Goal: Task Accomplishment & Management: Use online tool/utility

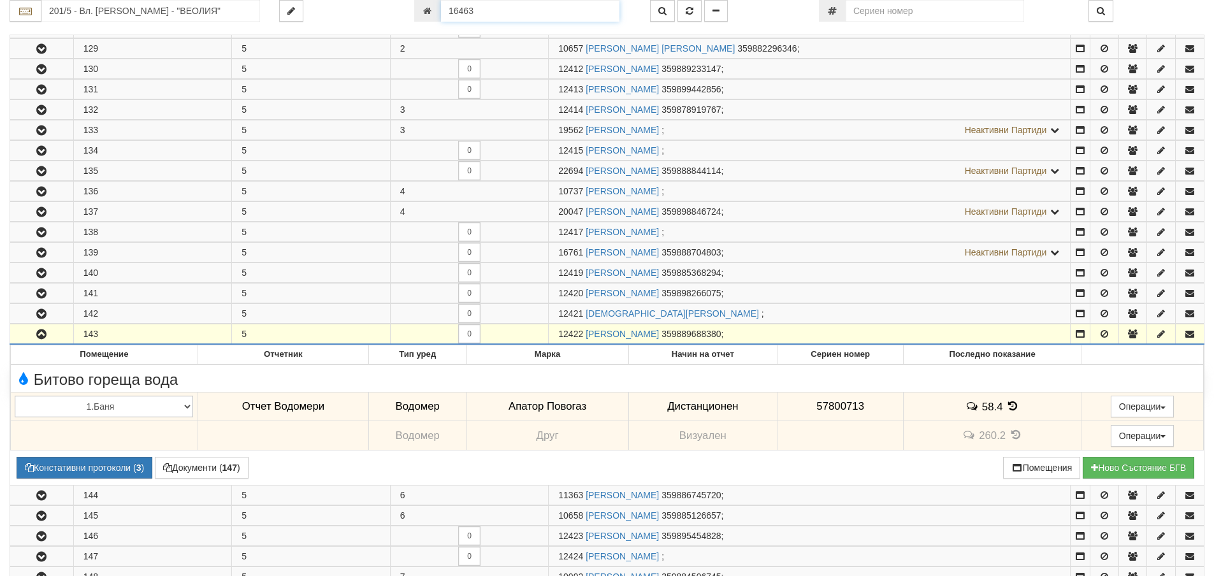
drag, startPoint x: 484, startPoint y: 10, endPoint x: 434, endPoint y: 10, distance: 49.7
click at [434, 10] on div "16463" at bounding box center [522, 11] width 217 height 22
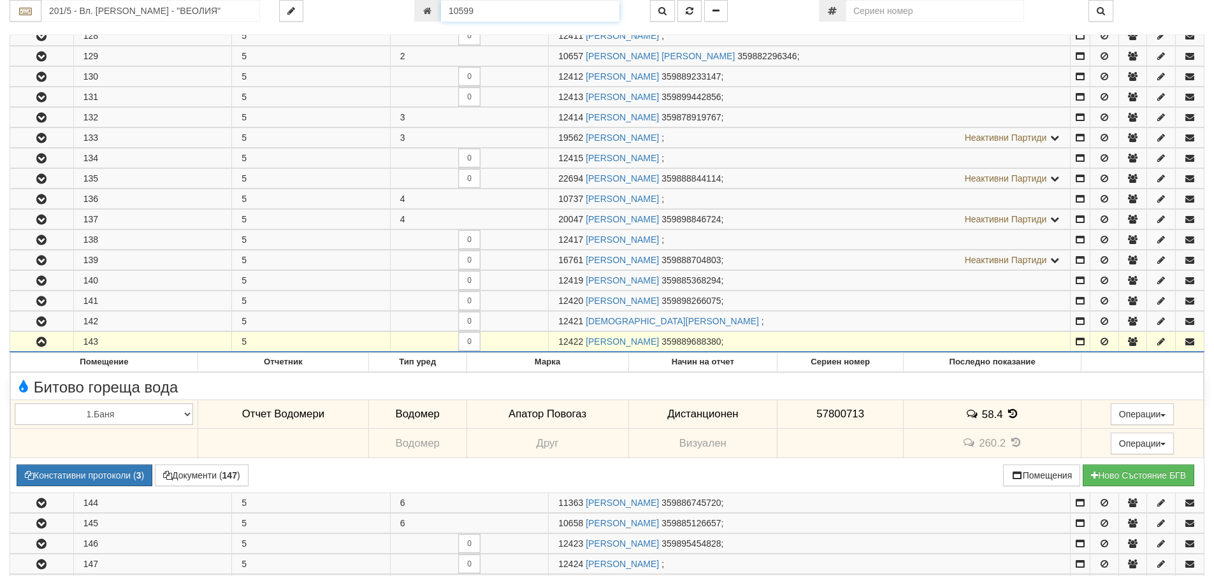
type input "10599"
type input "202/3,4 - "ВЕОЛИЯ ЕНЕРДЖИ ВАРНА " ЕАД"
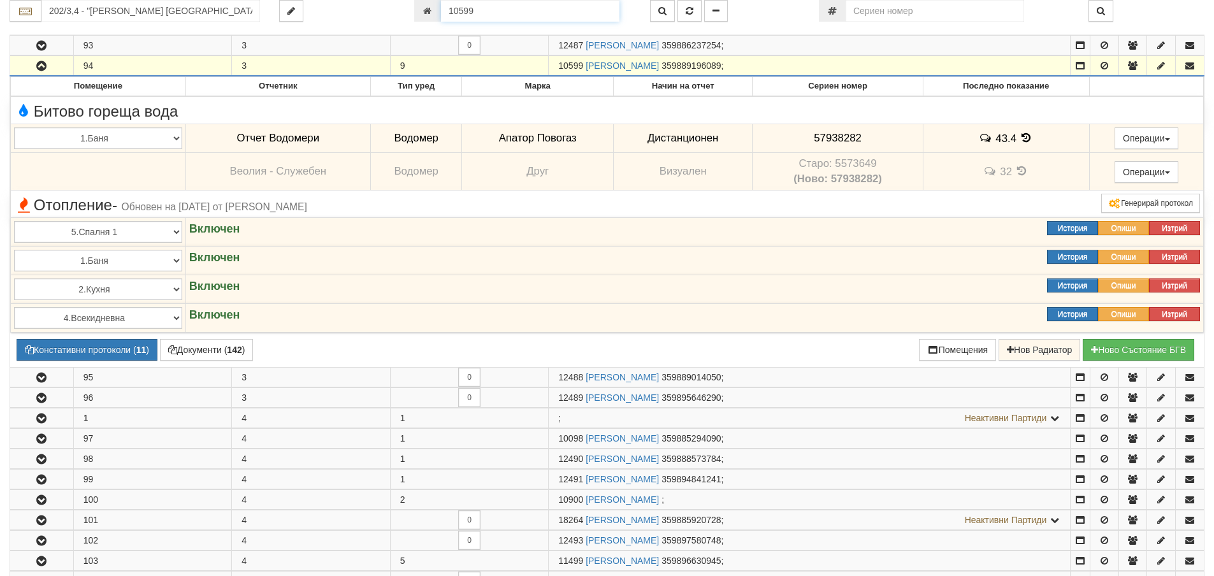
scroll to position [881, 0]
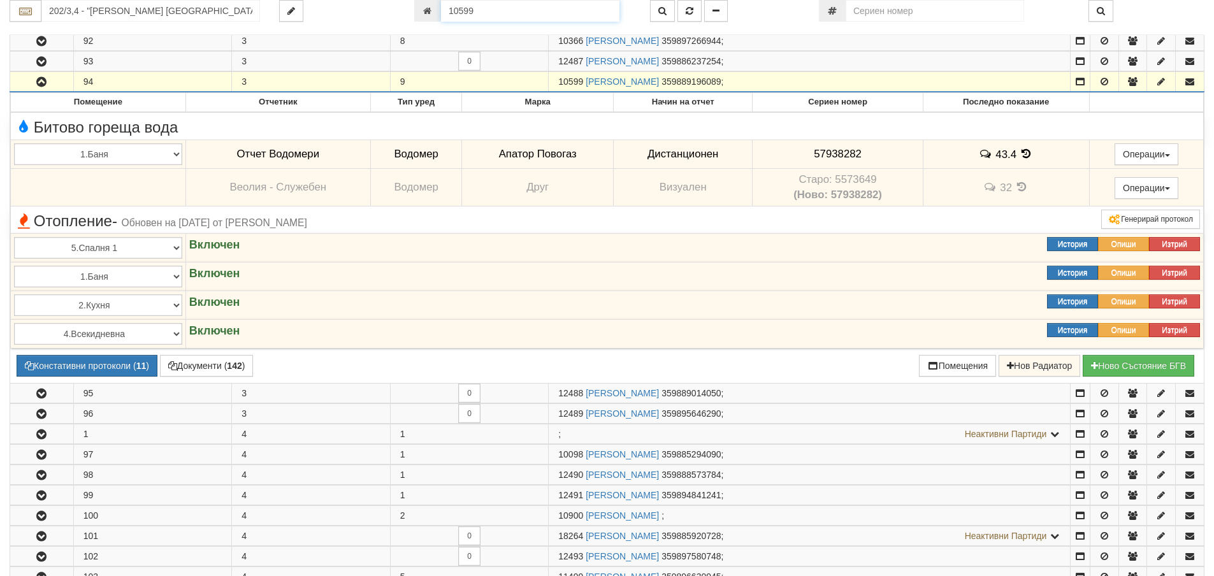
drag, startPoint x: 482, startPoint y: 8, endPoint x: 435, endPoint y: 11, distance: 47.3
click at [435, 11] on div "10599" at bounding box center [522, 11] width 217 height 22
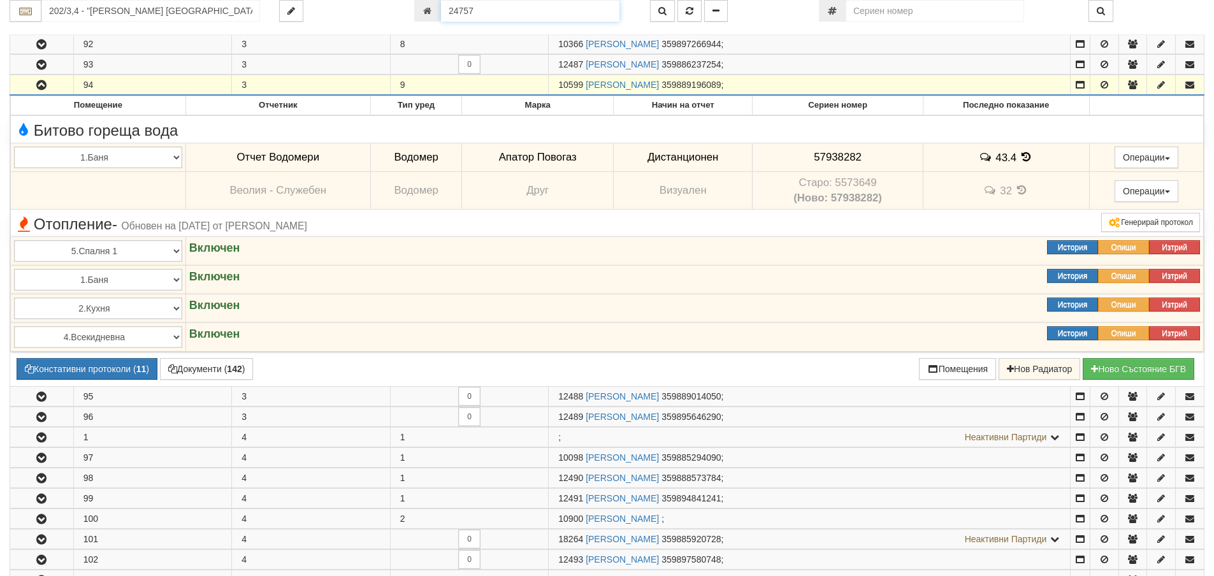
type input "24757"
type input "201/3,4 - "ВЕОЛИЯ ЕНЕРДЖИ ВАРНА " ЕАД"
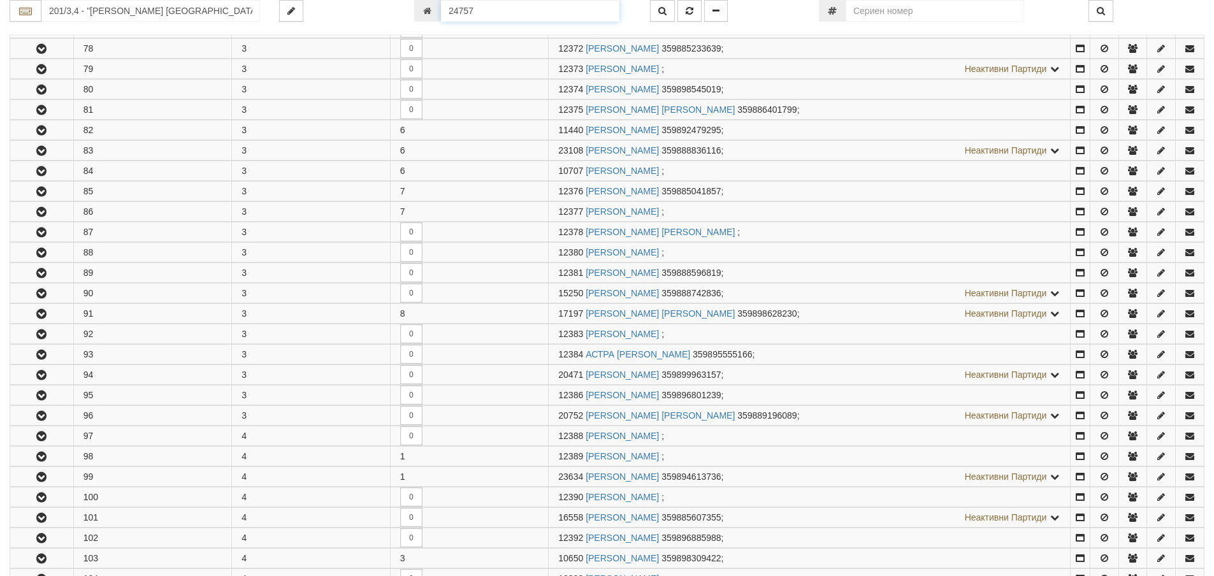
scroll to position [1302, 0]
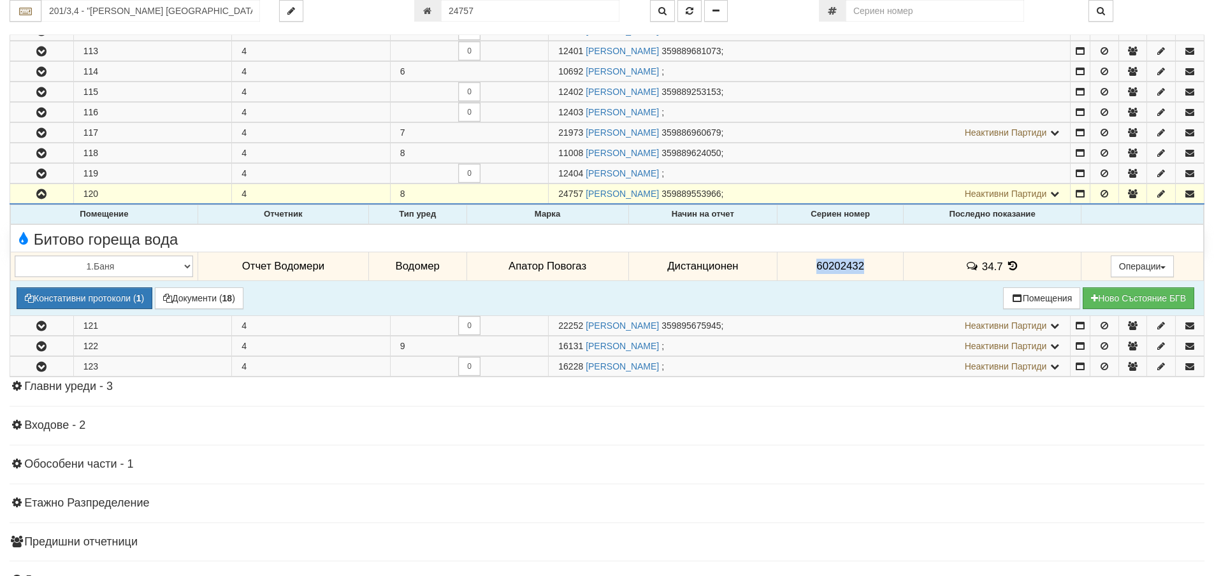
drag, startPoint x: 814, startPoint y: 265, endPoint x: 884, endPoint y: 268, distance: 70.8
click at [884, 268] on td "60202432" at bounding box center [840, 266] width 126 height 29
copy span "60202432"
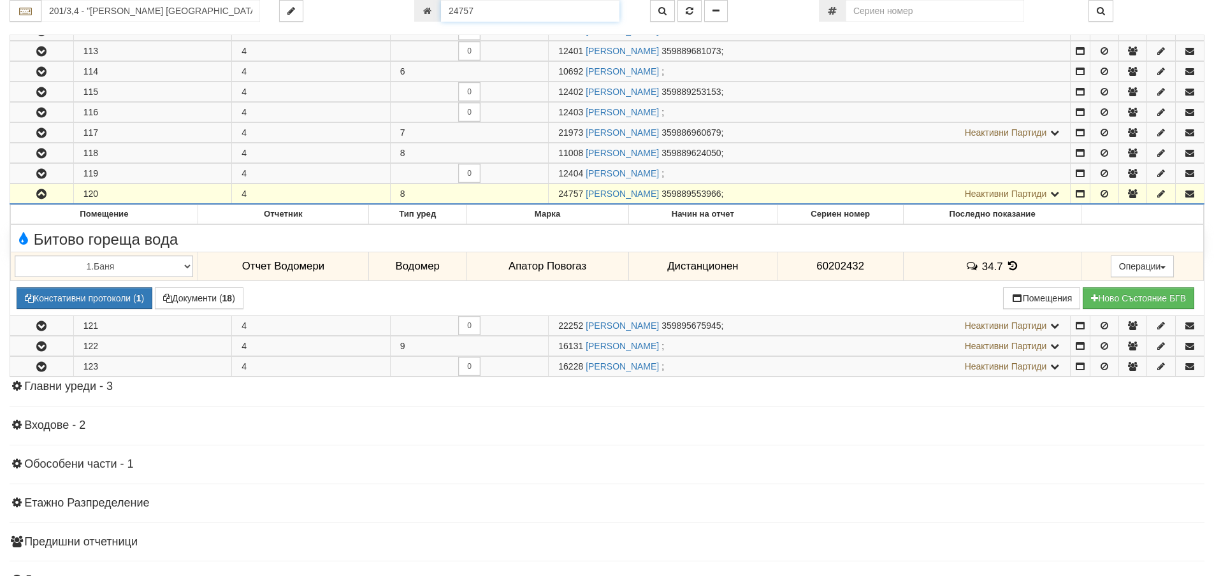
scroll to position [1301, 0]
drag, startPoint x: 485, startPoint y: 10, endPoint x: 435, endPoint y: 15, distance: 50.0
click at [435, 15] on div "24757" at bounding box center [522, 11] width 217 height 22
type input "10599"
type input "202/3,4 - "ВЕОЛИЯ ЕНЕРДЖИ ВАРНА " ЕАД"
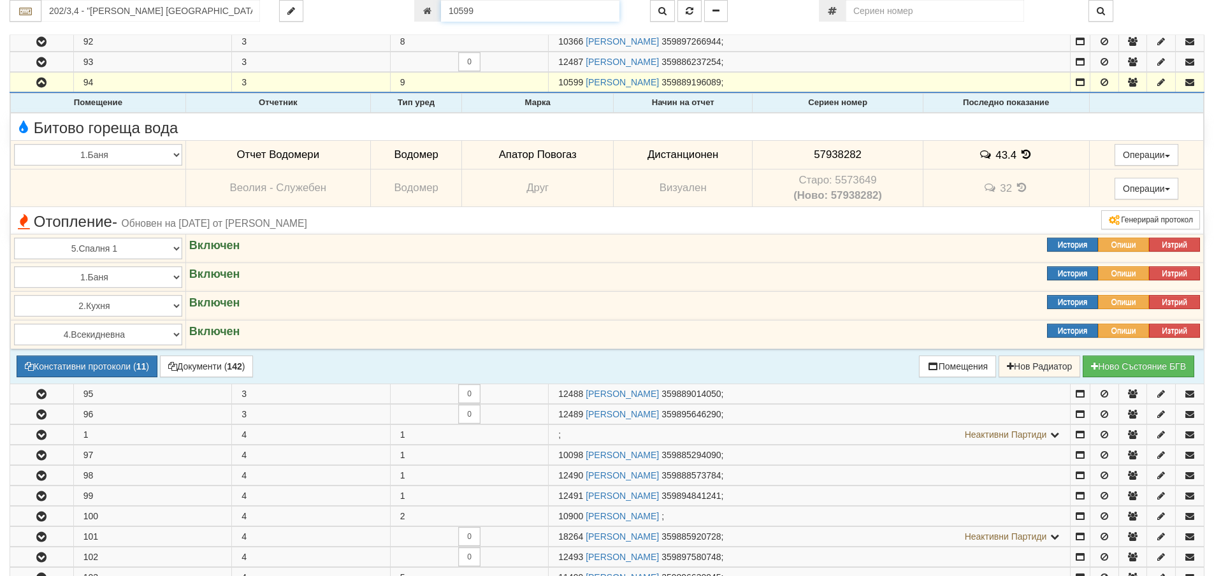
scroll to position [861, 0]
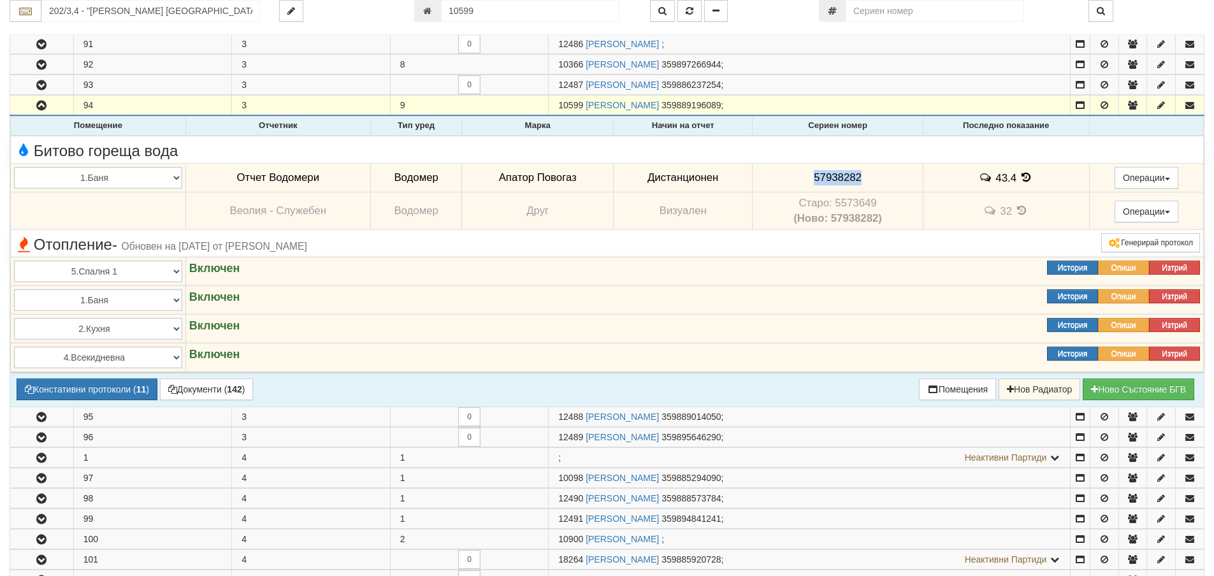
drag, startPoint x: 812, startPoint y: 175, endPoint x: 860, endPoint y: 179, distance: 48.6
click at [860, 179] on td "57938282" at bounding box center [838, 177] width 170 height 29
copy span "57938282"
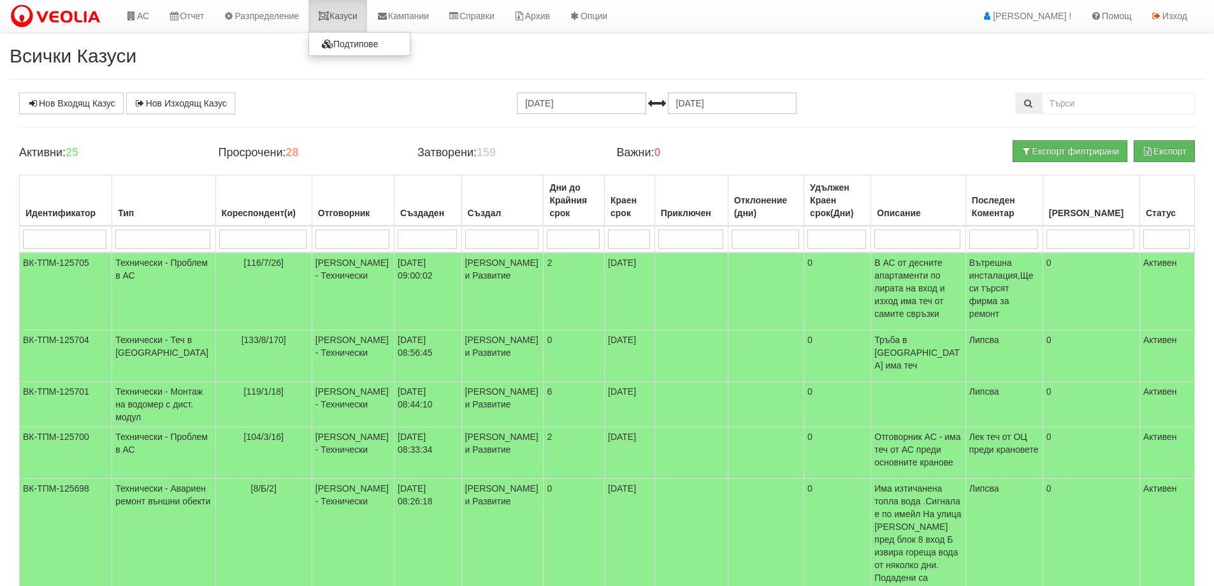
click at [350, 14] on link "Казуси" at bounding box center [337, 16] width 59 height 32
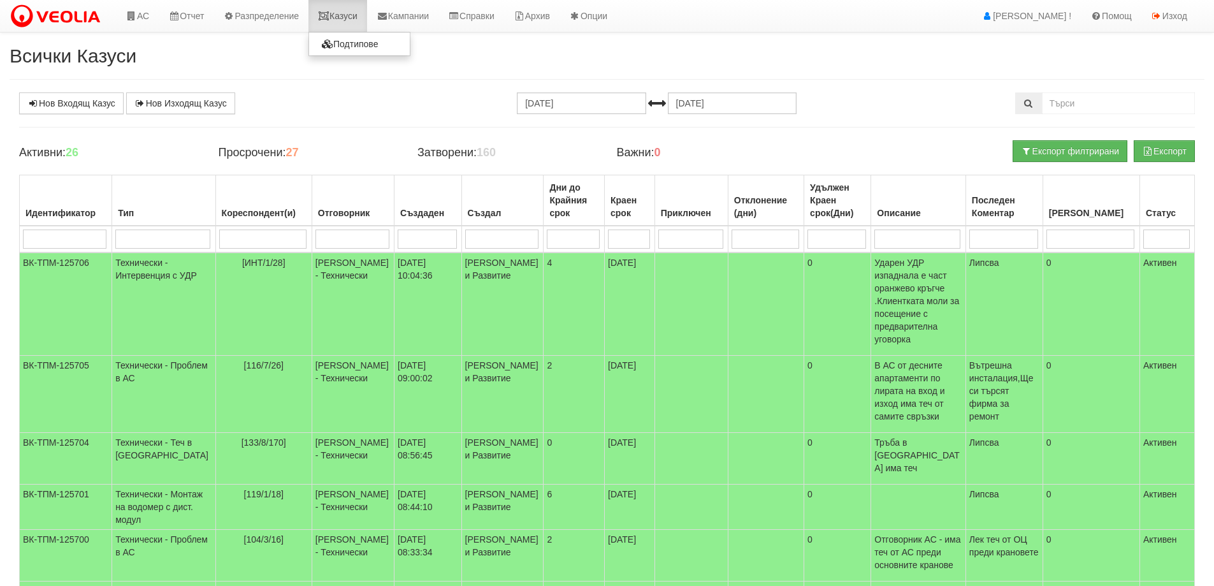
click at [358, 14] on link "Казуси" at bounding box center [337, 16] width 59 height 32
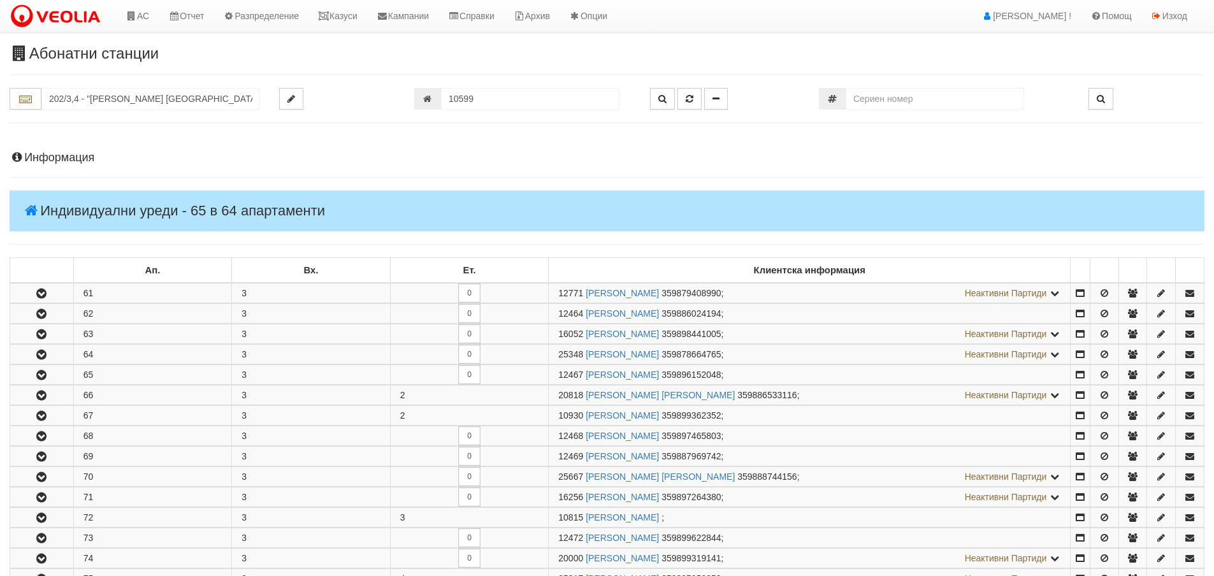
scroll to position [861, 0]
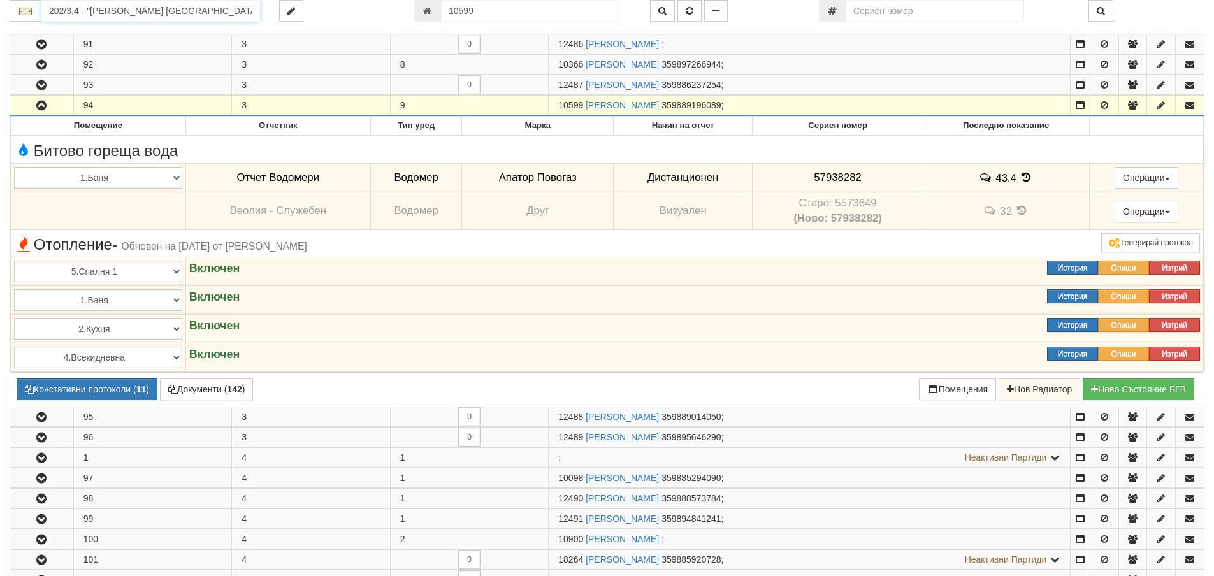
click at [78, 10] on input "202/3,4 - "[PERSON_NAME] [GEOGRAPHIC_DATA] " ЕАД" at bounding box center [150, 11] width 219 height 22
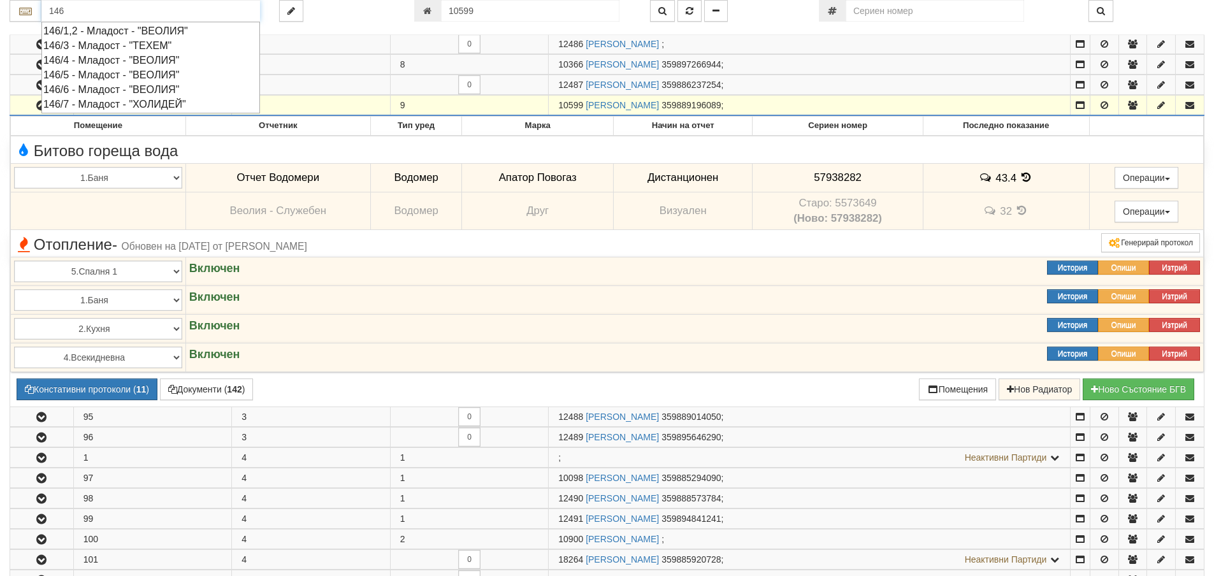
click at [99, 103] on div "146/7 - Младост - "ХОЛИДЕЙ"" at bounding box center [150, 104] width 215 height 15
type input "146/7 - Младост - "ХОЛИДЕЙ""
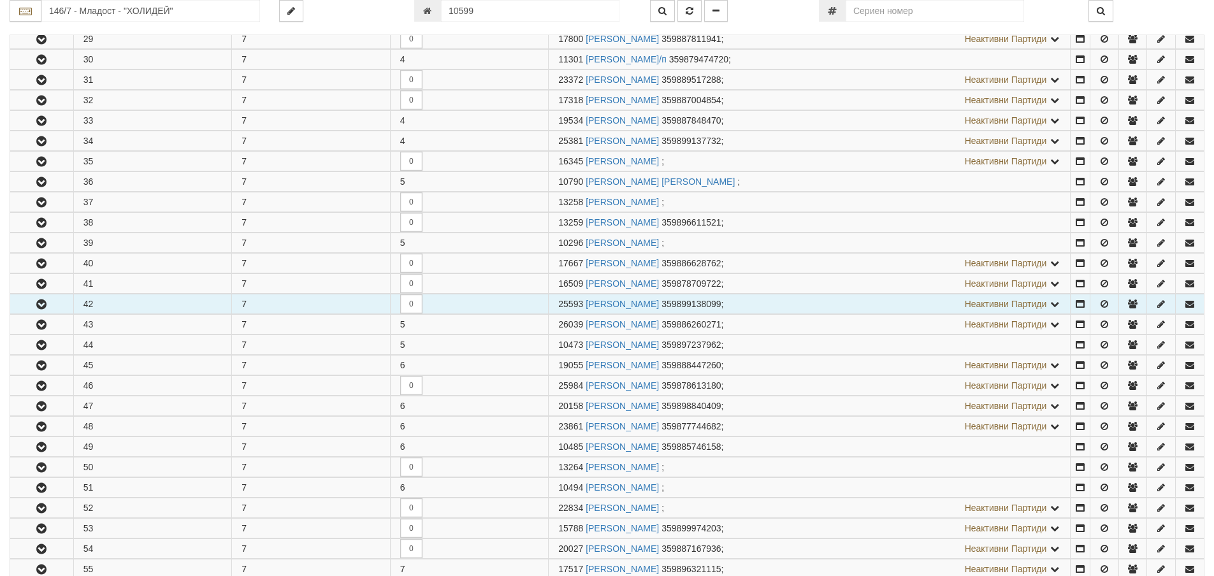
scroll to position [828, 0]
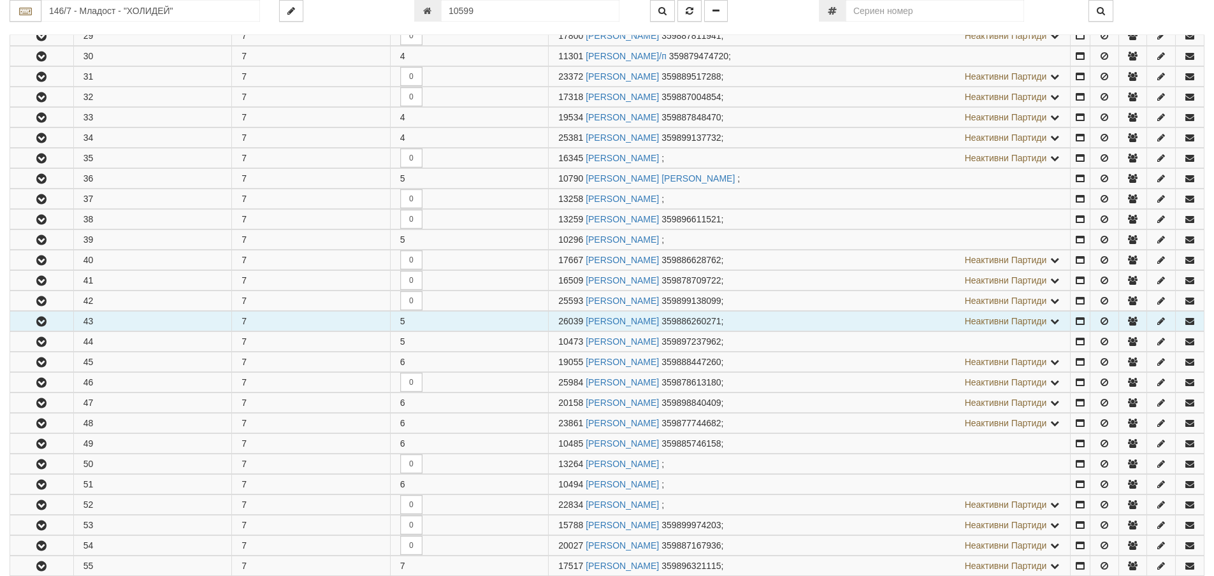
click at [44, 330] on button "button" at bounding box center [41, 321] width 63 height 19
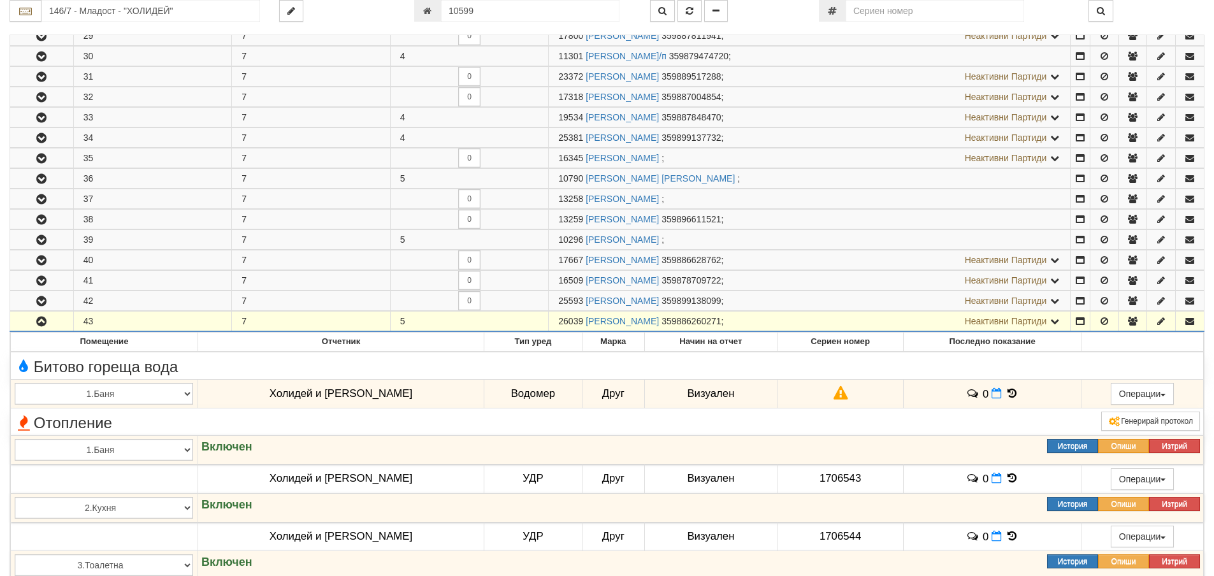
click at [38, 325] on icon "button" at bounding box center [41, 321] width 15 height 9
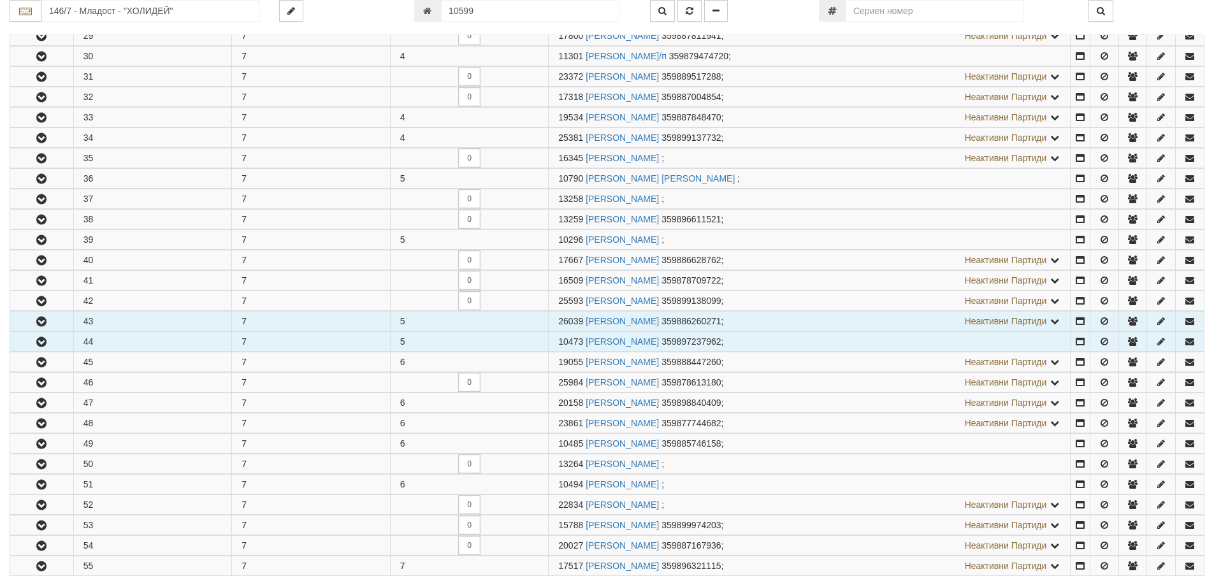
click at [33, 343] on button "button" at bounding box center [41, 341] width 63 height 19
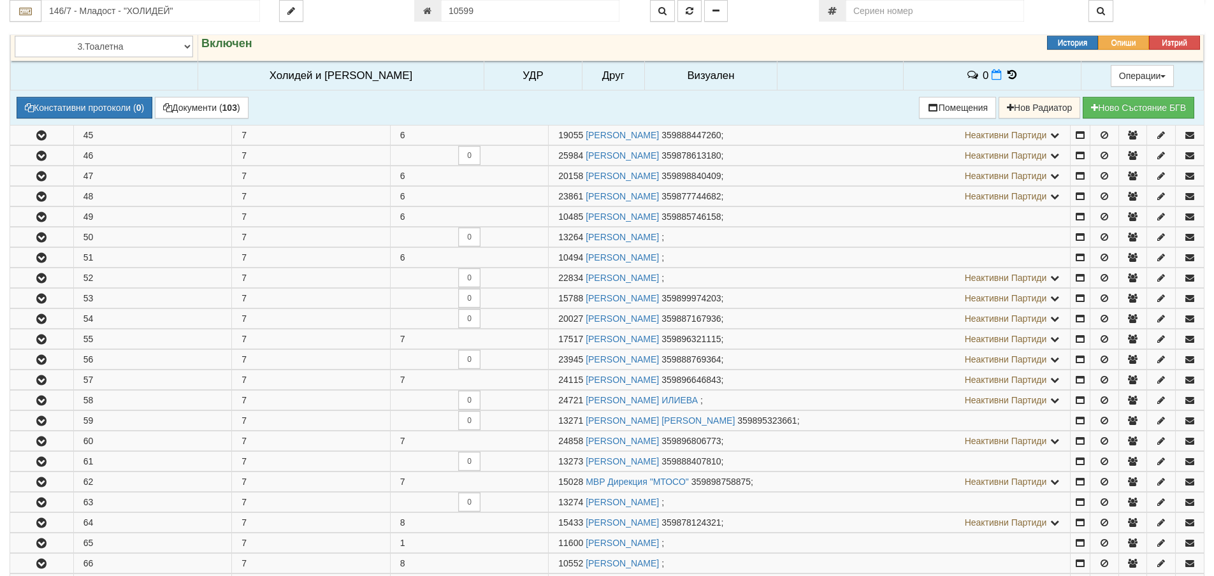
scroll to position [1211, 0]
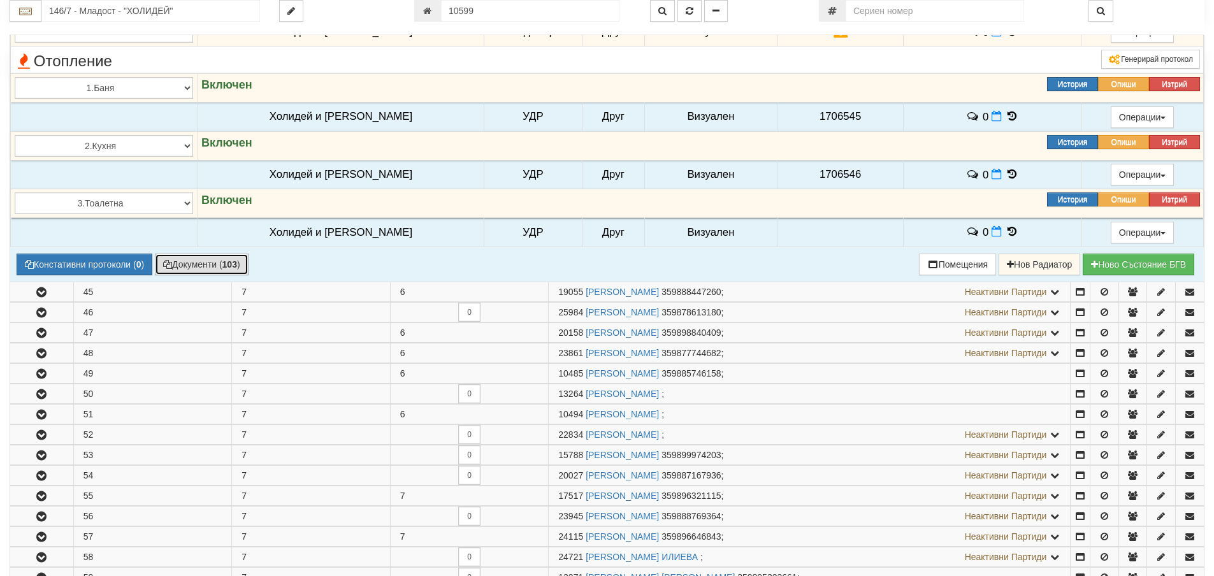
click at [227, 265] on b "103" at bounding box center [229, 264] width 15 height 10
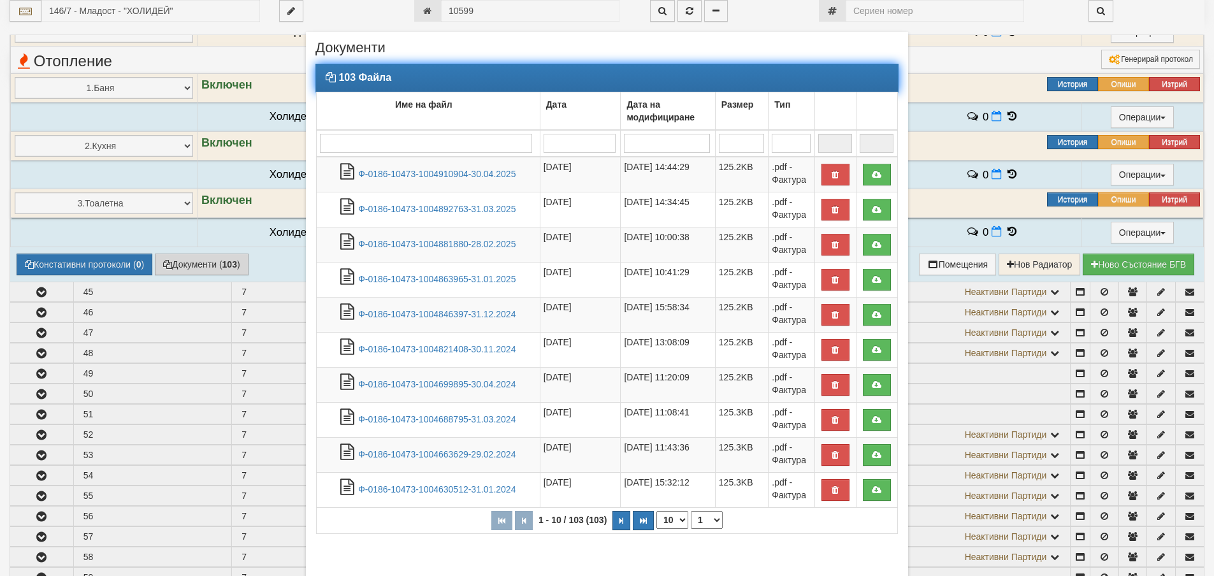
click at [677, 519] on select "10 20 30 40" at bounding box center [672, 520] width 32 height 18
select select "40"
click at [656, 529] on select "10 20 30 40" at bounding box center [672, 520] width 32 height 18
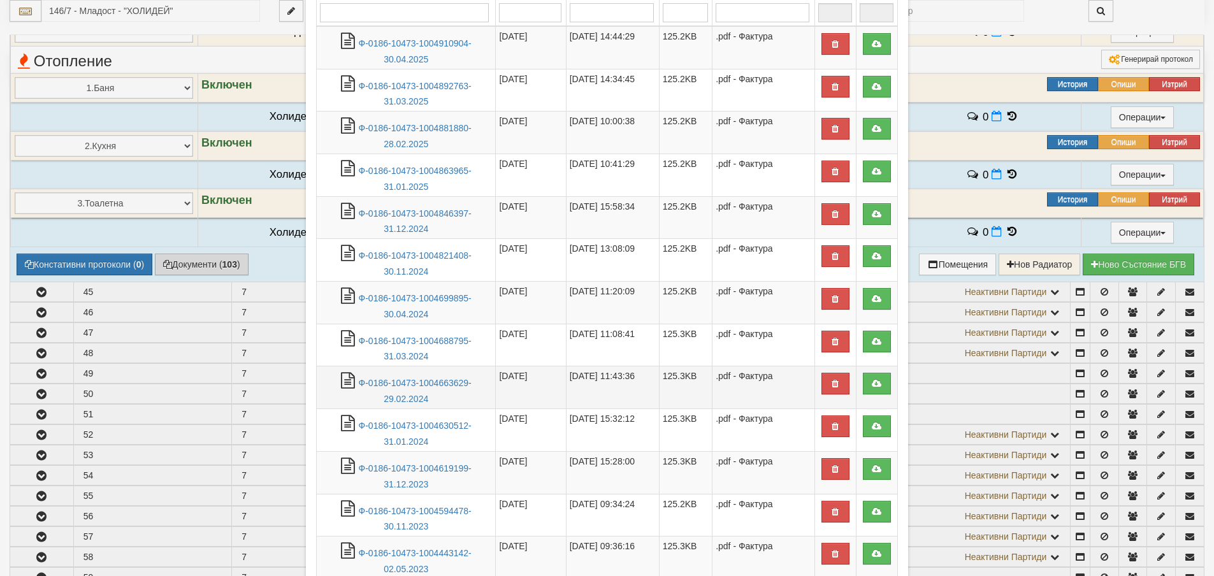
scroll to position [127, 0]
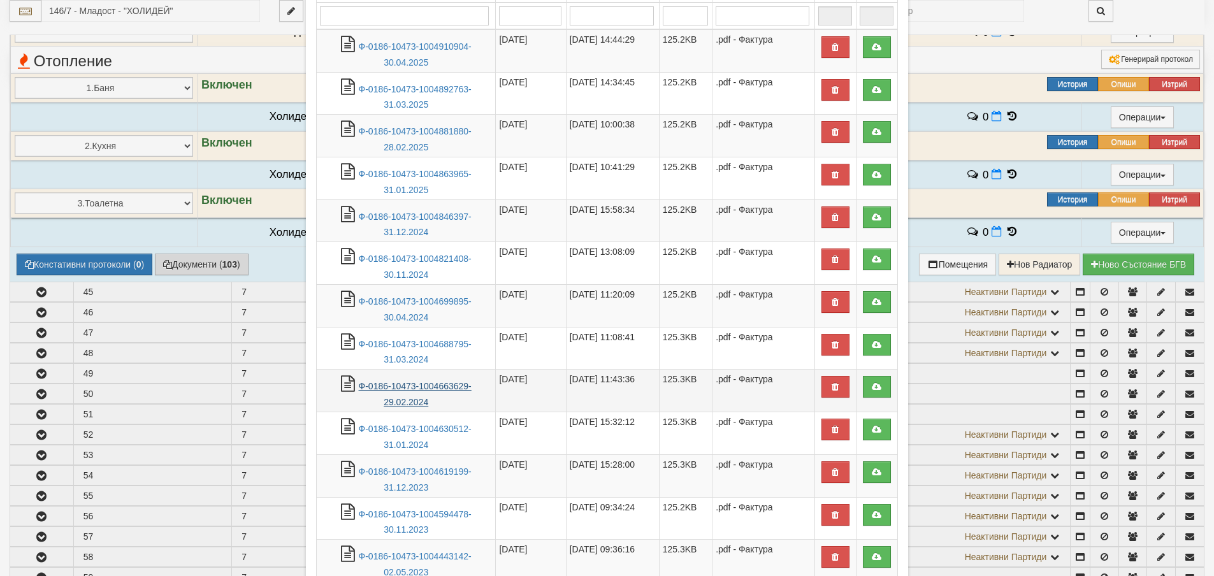
click at [403, 388] on link "Ф-0186-10473-1004663629-29.02.2024" at bounding box center [415, 394] width 113 height 26
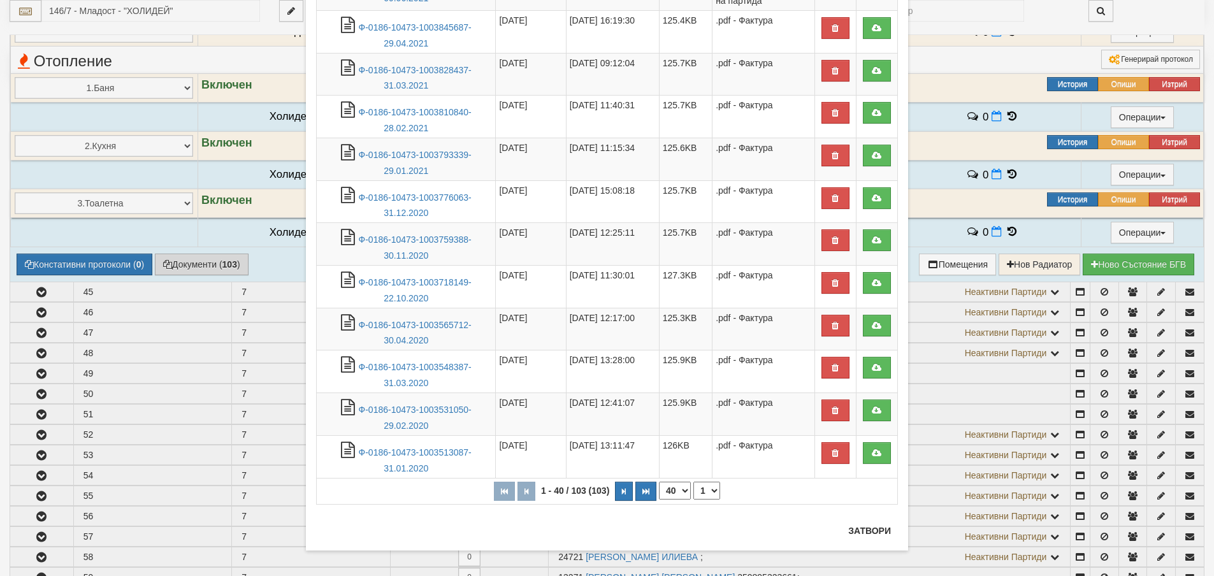
scroll to position [1391, 0]
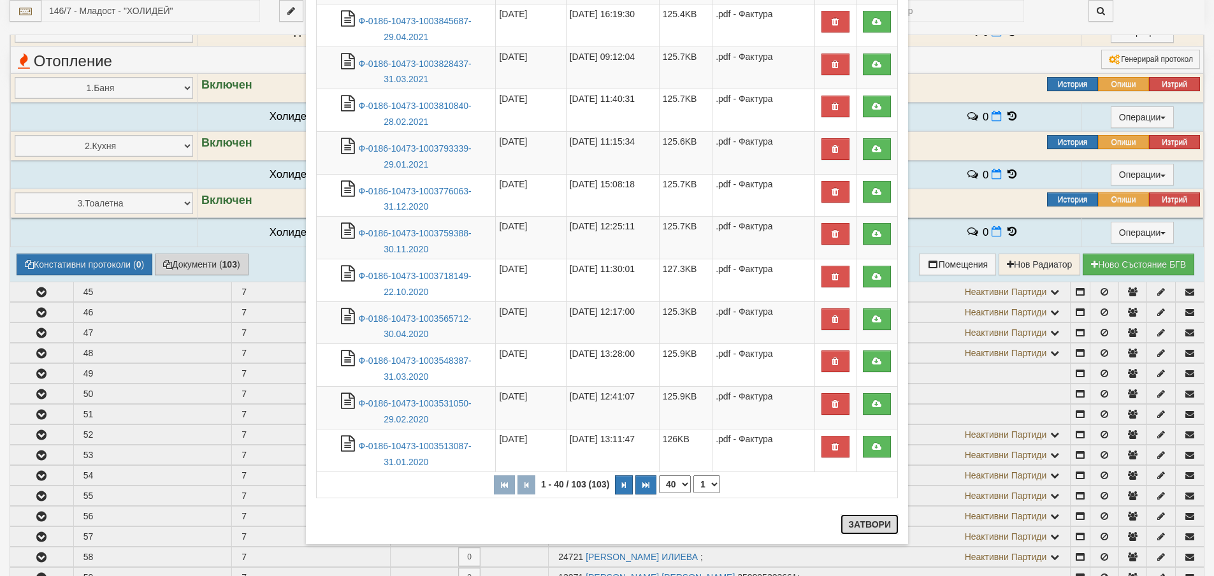
click at [862, 514] on button "Затвори" at bounding box center [869, 524] width 58 height 20
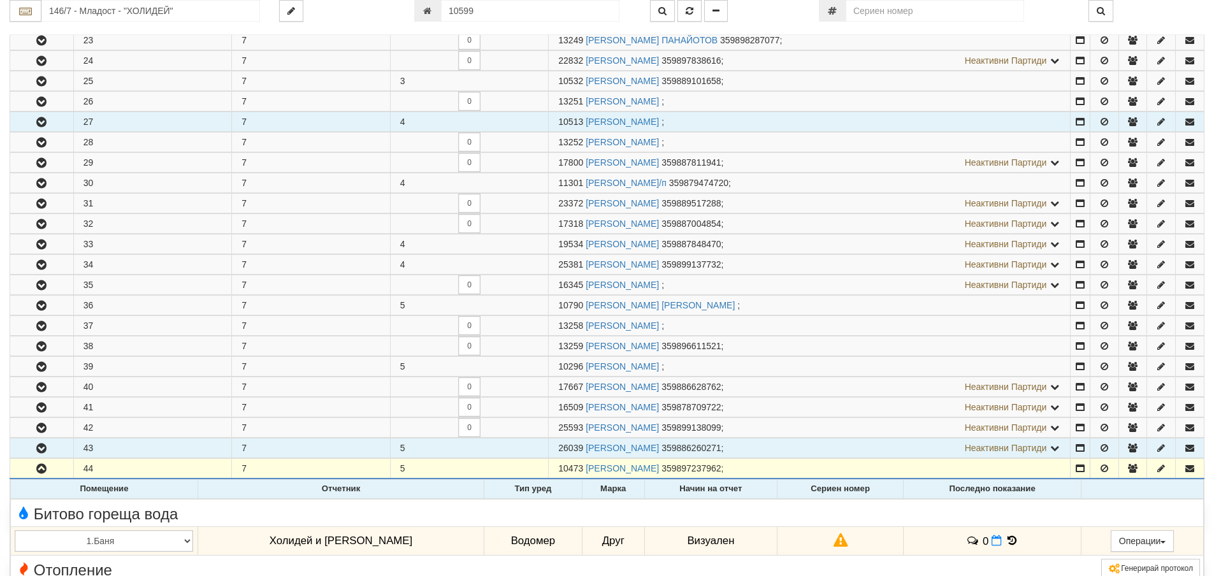
scroll to position [701, 0]
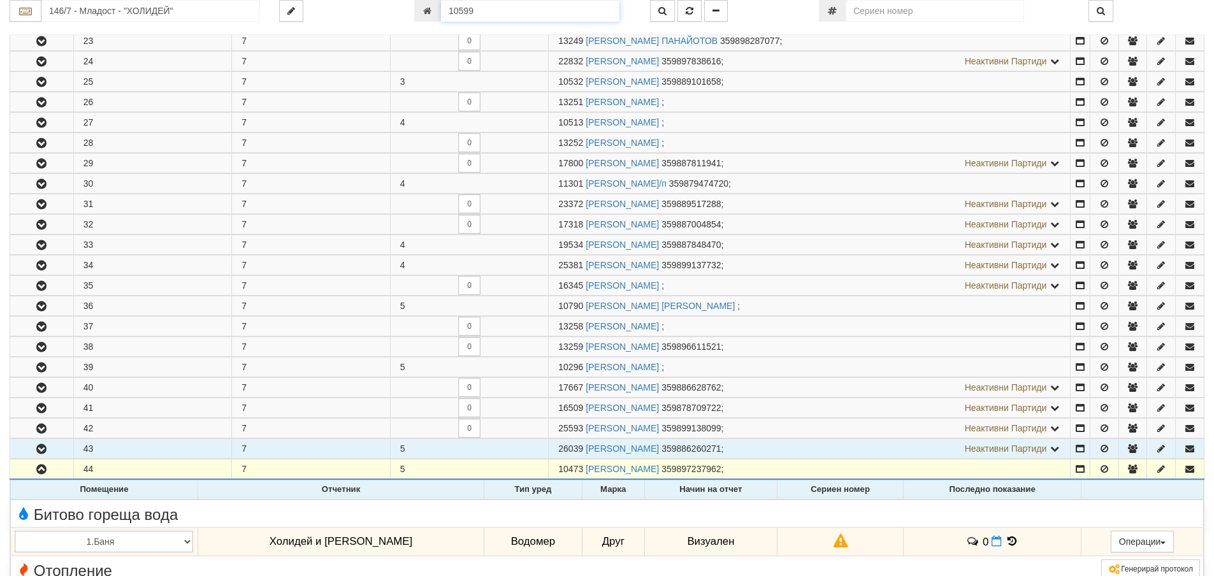
drag, startPoint x: 489, startPoint y: 15, endPoint x: 450, endPoint y: 14, distance: 39.5
click at [450, 14] on input "10599" at bounding box center [530, 11] width 178 height 22
type input "11591"
type input "209/1 - "ТЕХЕМ СЪРВИСИС" ЕООД"
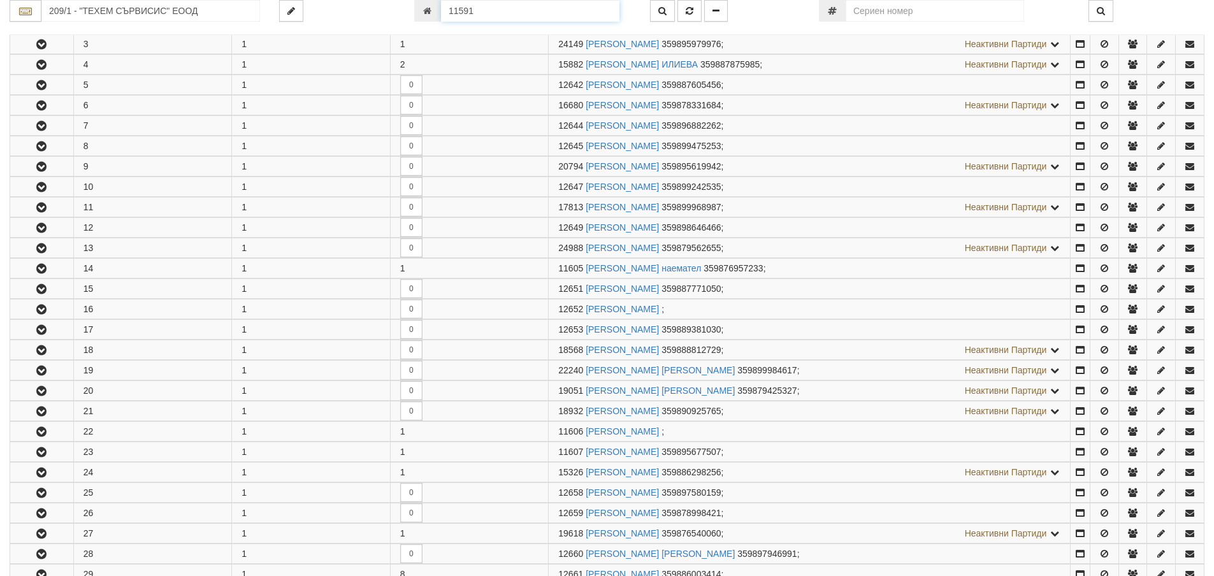
scroll to position [752, 0]
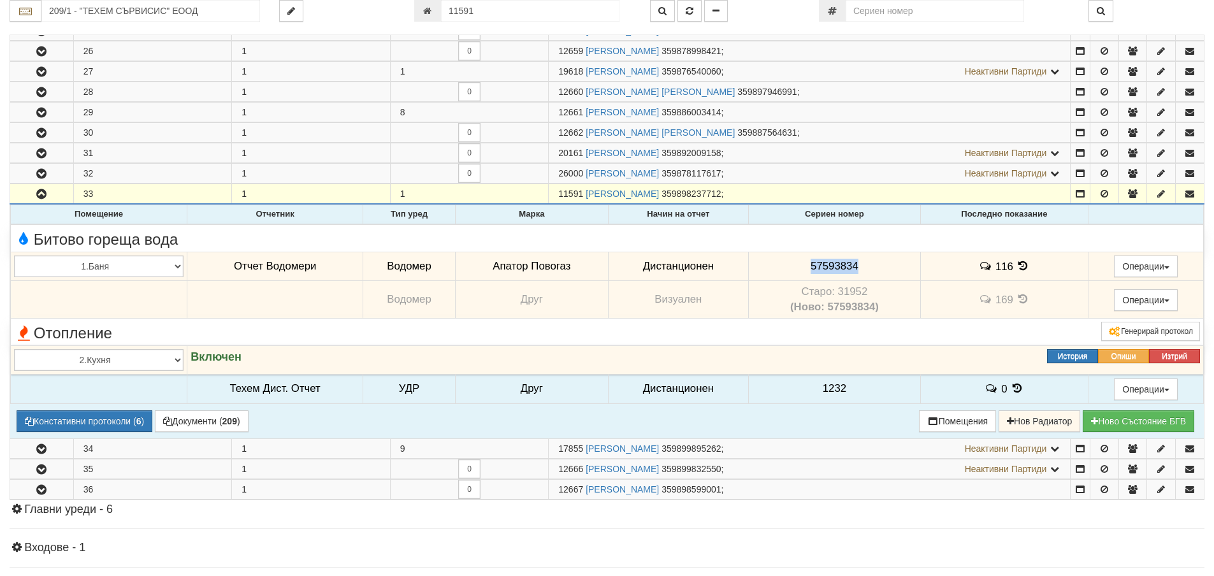
drag, startPoint x: 808, startPoint y: 266, endPoint x: 856, endPoint y: 266, distance: 47.8
click at [856, 266] on td "57593834" at bounding box center [835, 266] width 172 height 29
copy span "57593834"
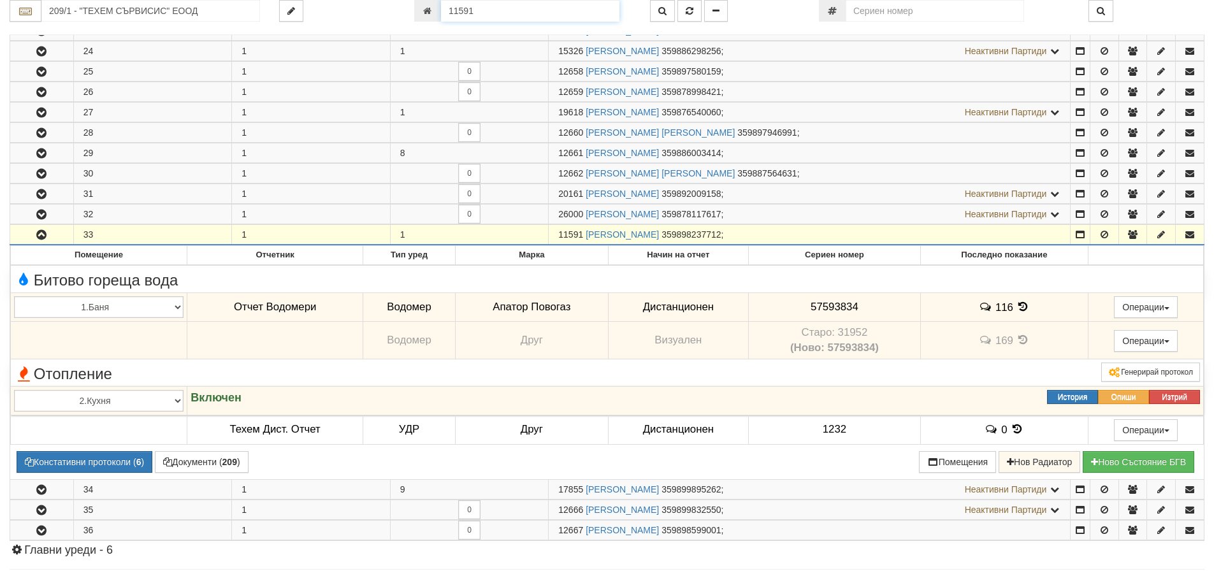
drag, startPoint x: 486, startPoint y: 6, endPoint x: 438, endPoint y: 10, distance: 48.0
click at [438, 10] on div "11591" at bounding box center [522, 11] width 217 height 22
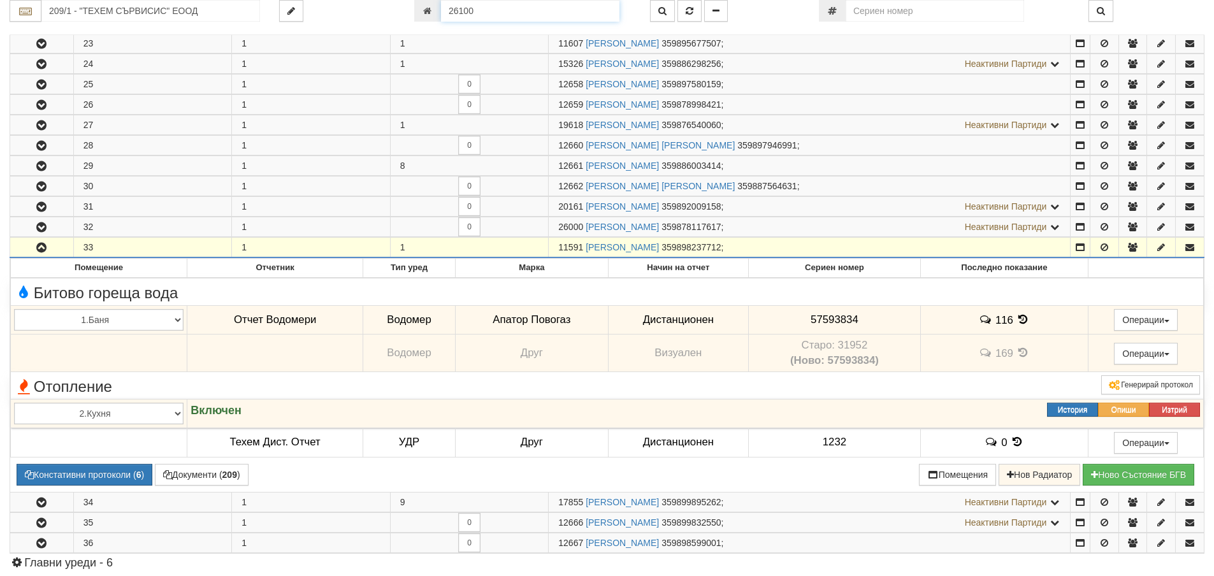
type input "26100"
type input "153/1 - "ТЕХЕМ СЪРВИСИС" ЕООД"
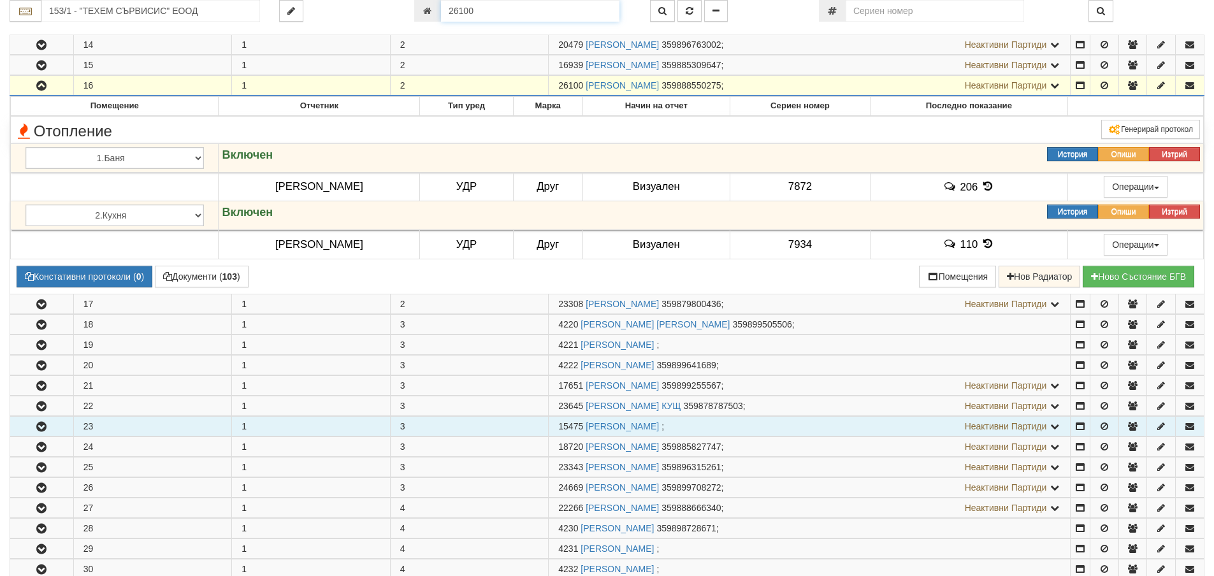
scroll to position [430, 0]
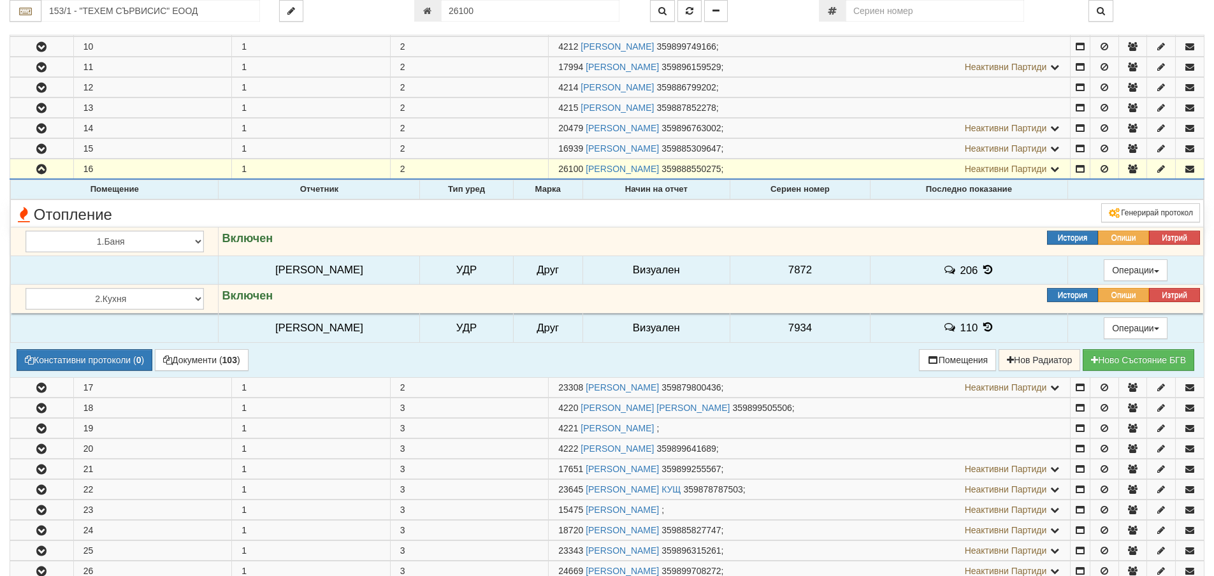
click at [986, 266] on icon at bounding box center [988, 269] width 14 height 11
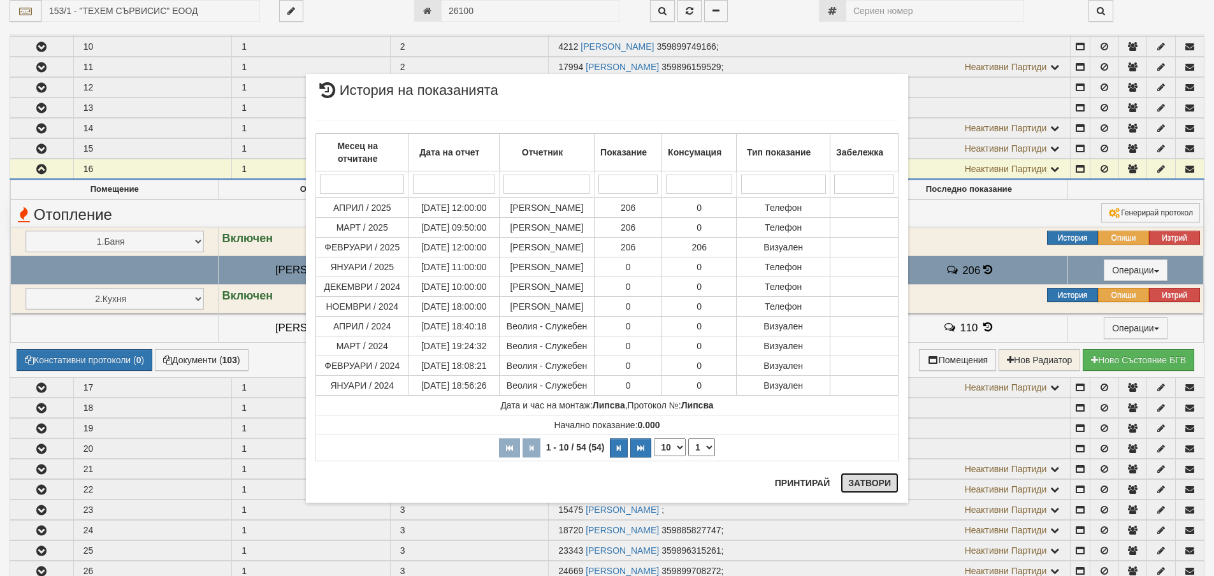
click at [883, 479] on button "Затвори" at bounding box center [869, 483] width 58 height 20
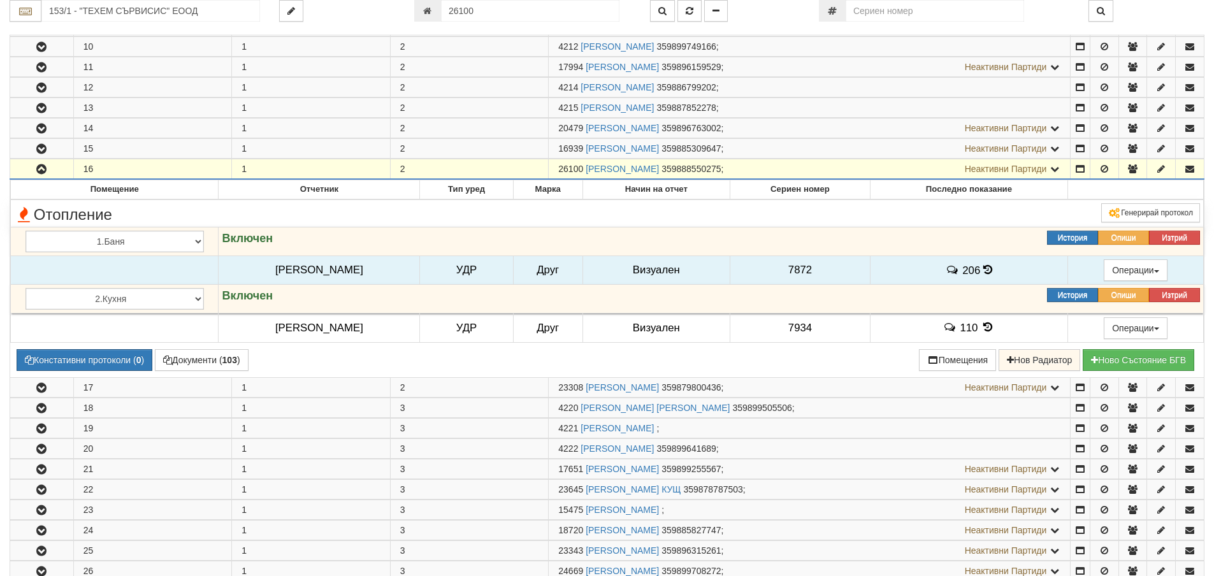
click at [1006, 167] on span "Неактивни Партиди" at bounding box center [1006, 169] width 82 height 10
